Goal: Obtain resource: Download file/media

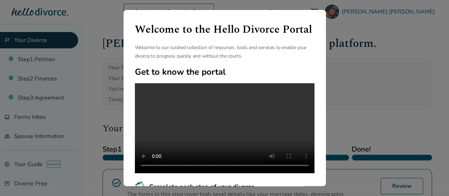
click at [63, 98] on div "Welcome to the Hello Divorce Portal Welcome to our curated collection of resour…" at bounding box center [224, 98] width 449 height 196
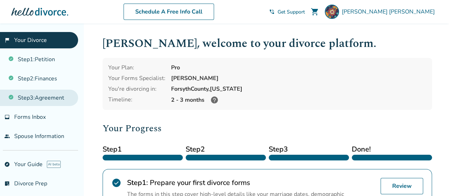
click at [55, 98] on link "Step 3 : Agreement" at bounding box center [39, 97] width 78 height 16
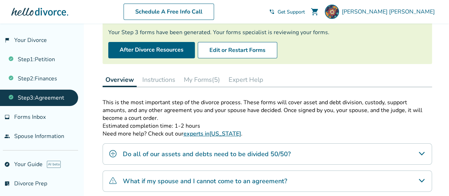
scroll to position [71, 0]
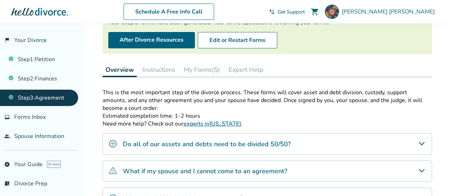
click at [206, 69] on button "My Forms (5)" at bounding box center [202, 69] width 42 height 14
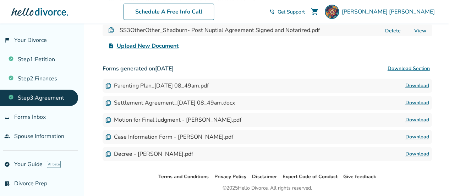
scroll to position [213, 0]
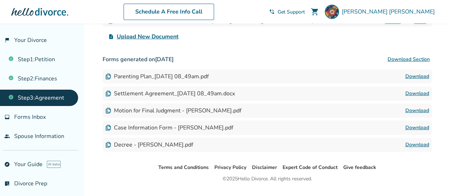
click at [428, 94] on link "Download" at bounding box center [418, 93] width 24 height 9
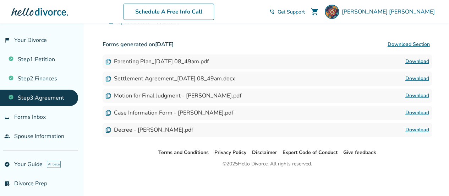
scroll to position [229, 0]
